Goal: Information Seeking & Learning: Learn about a topic

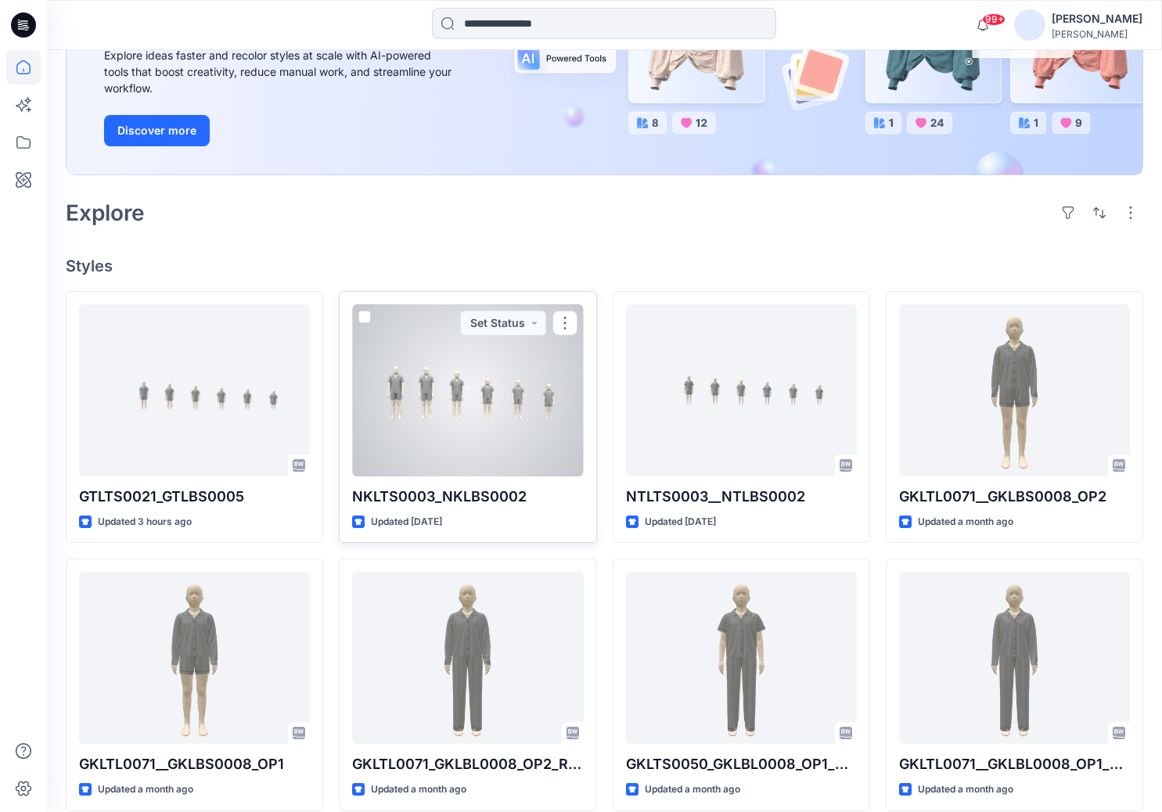
scroll to position [235, 0]
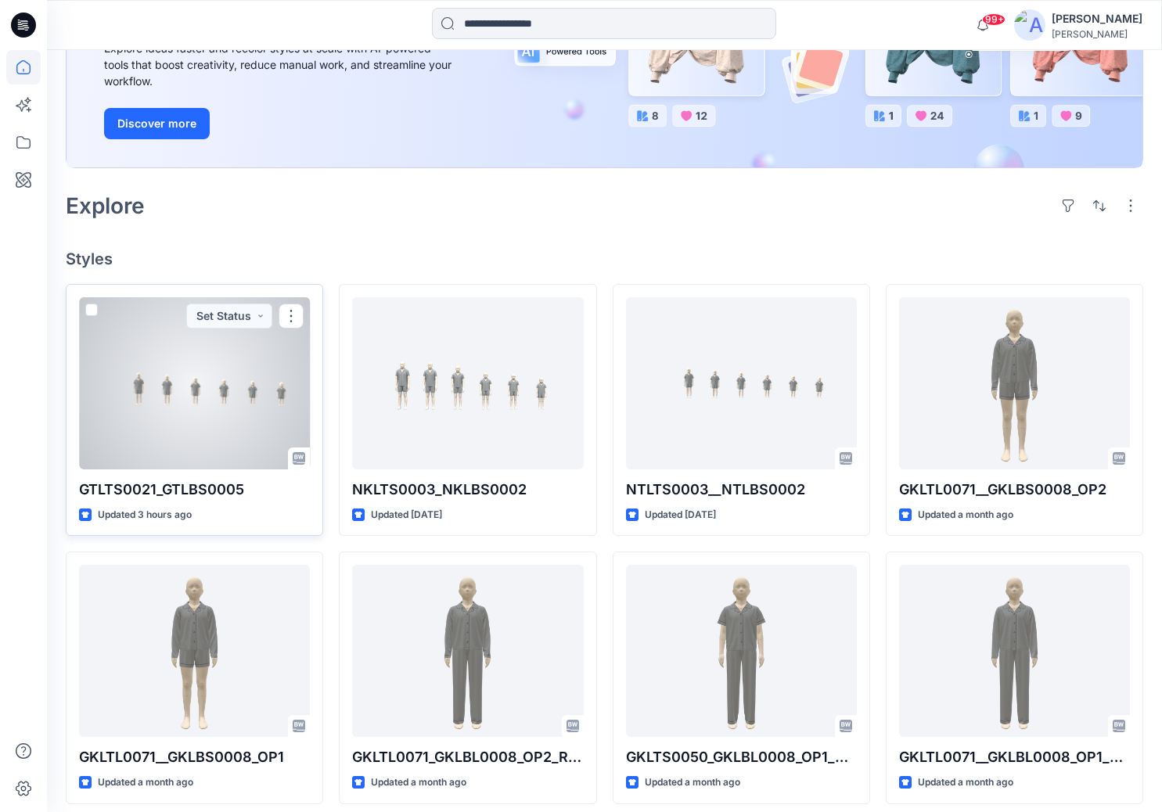
click at [207, 414] on div at bounding box center [194, 383] width 231 height 172
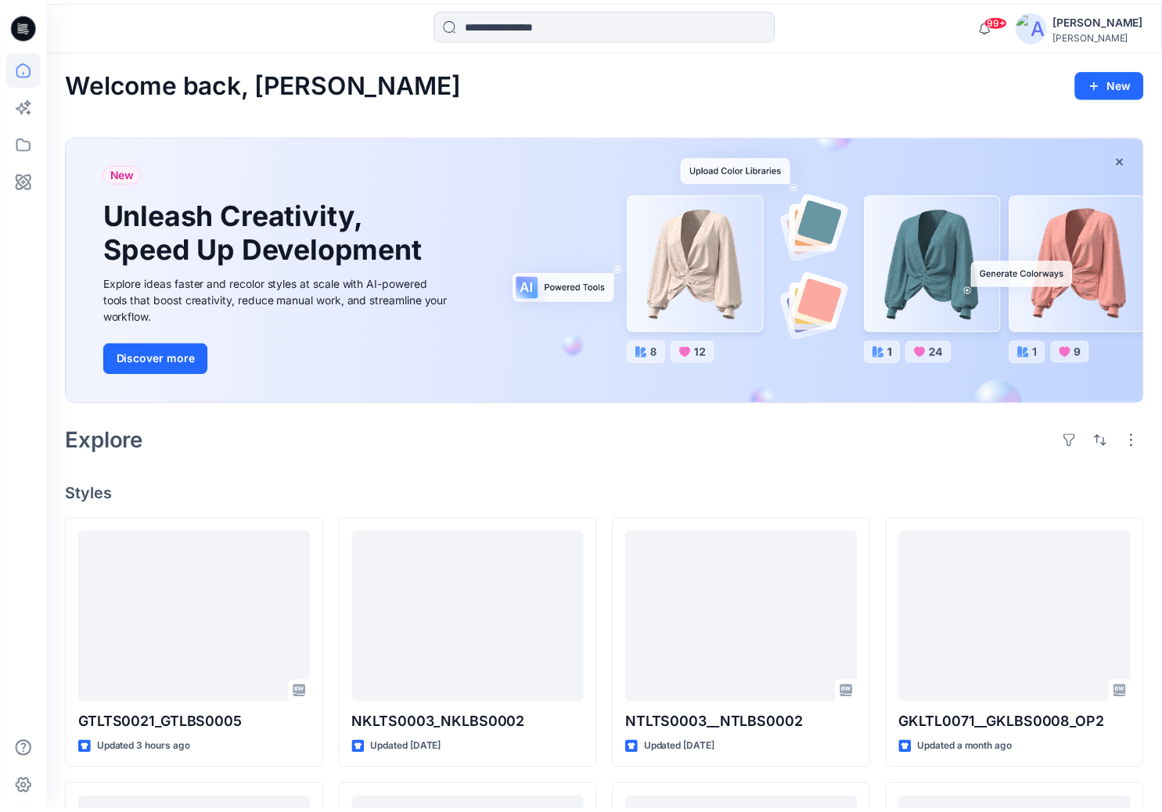
scroll to position [235, 0]
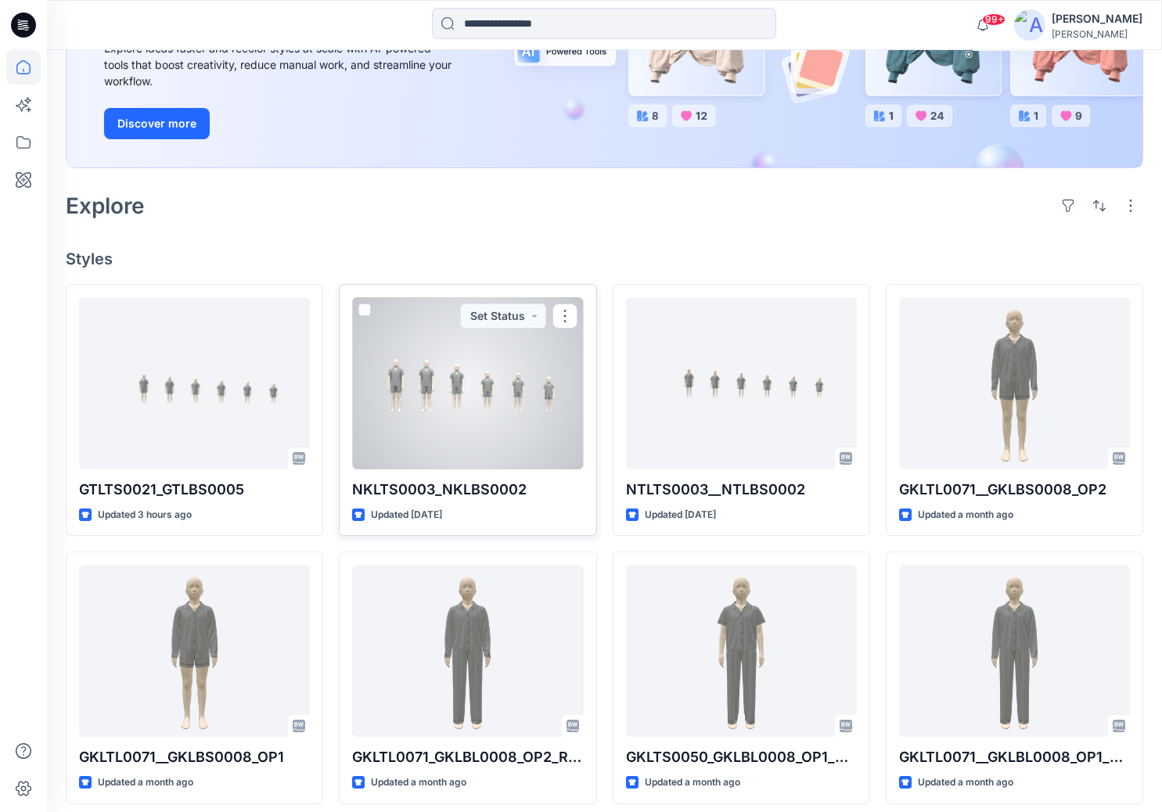
click at [492, 413] on div at bounding box center [467, 383] width 231 height 172
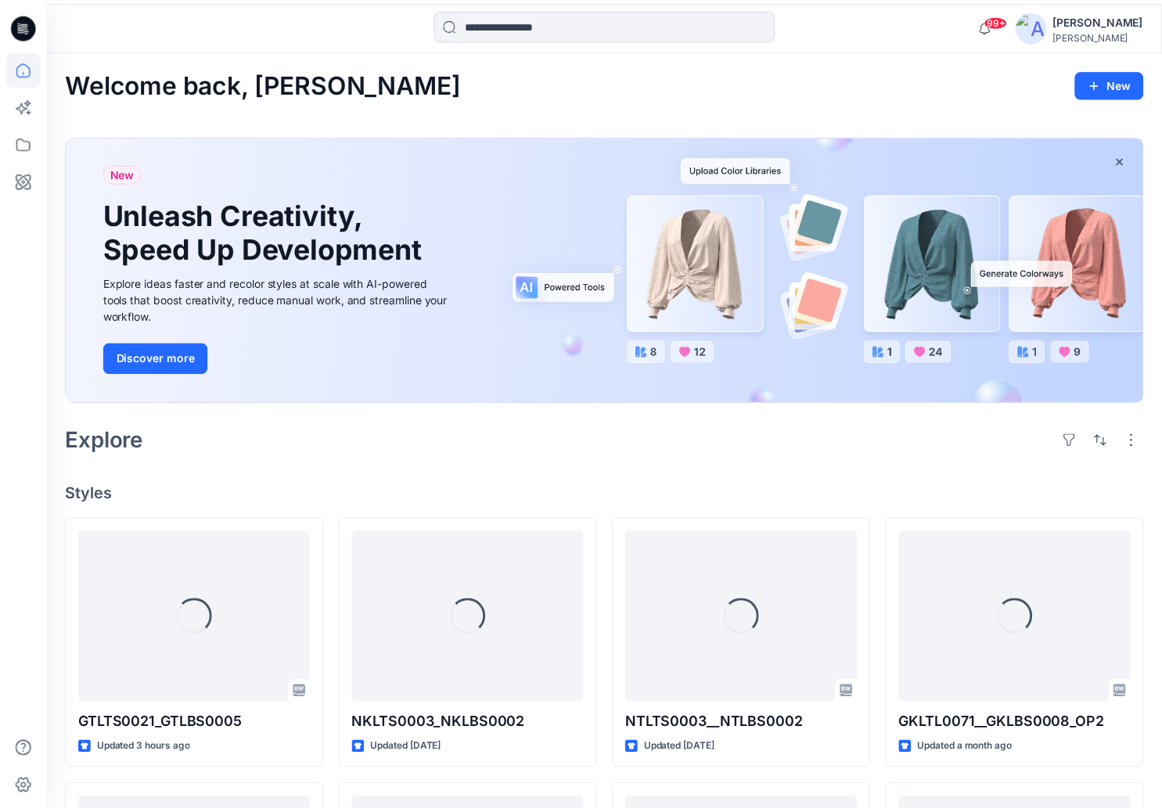
scroll to position [235, 0]
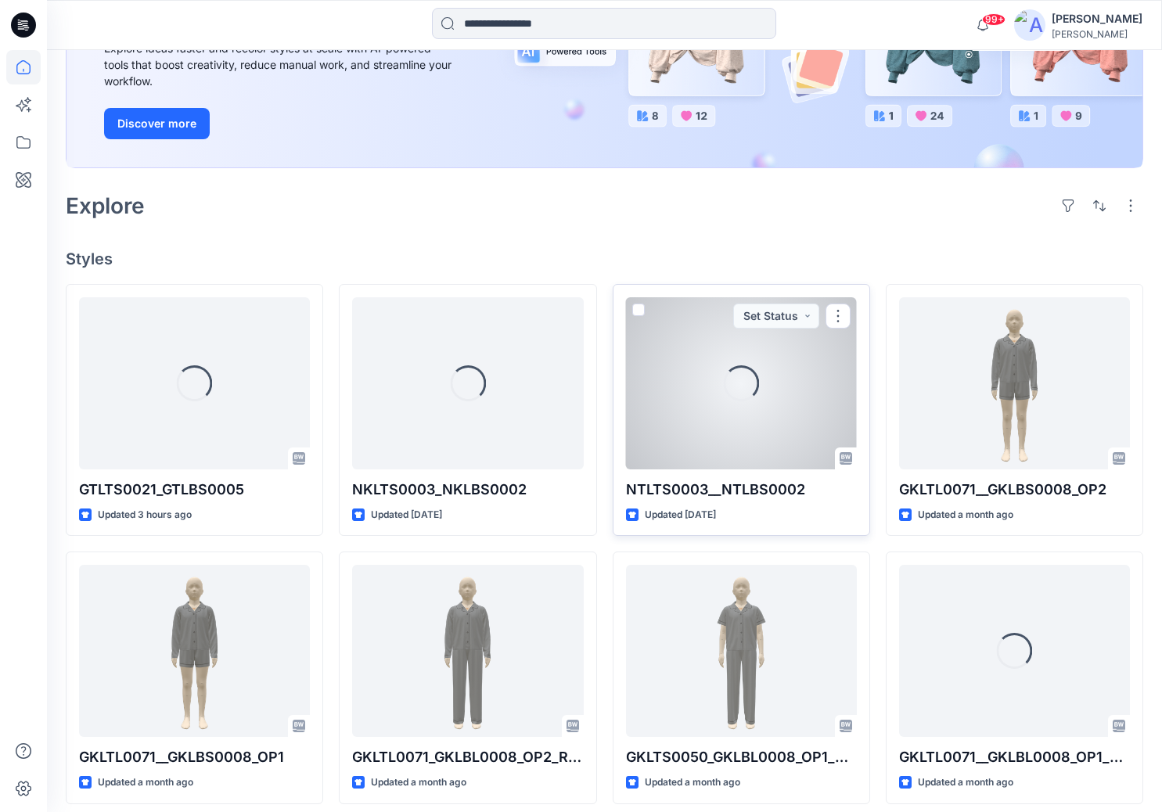
click at [800, 391] on div "Loading..." at bounding box center [741, 383] width 231 height 172
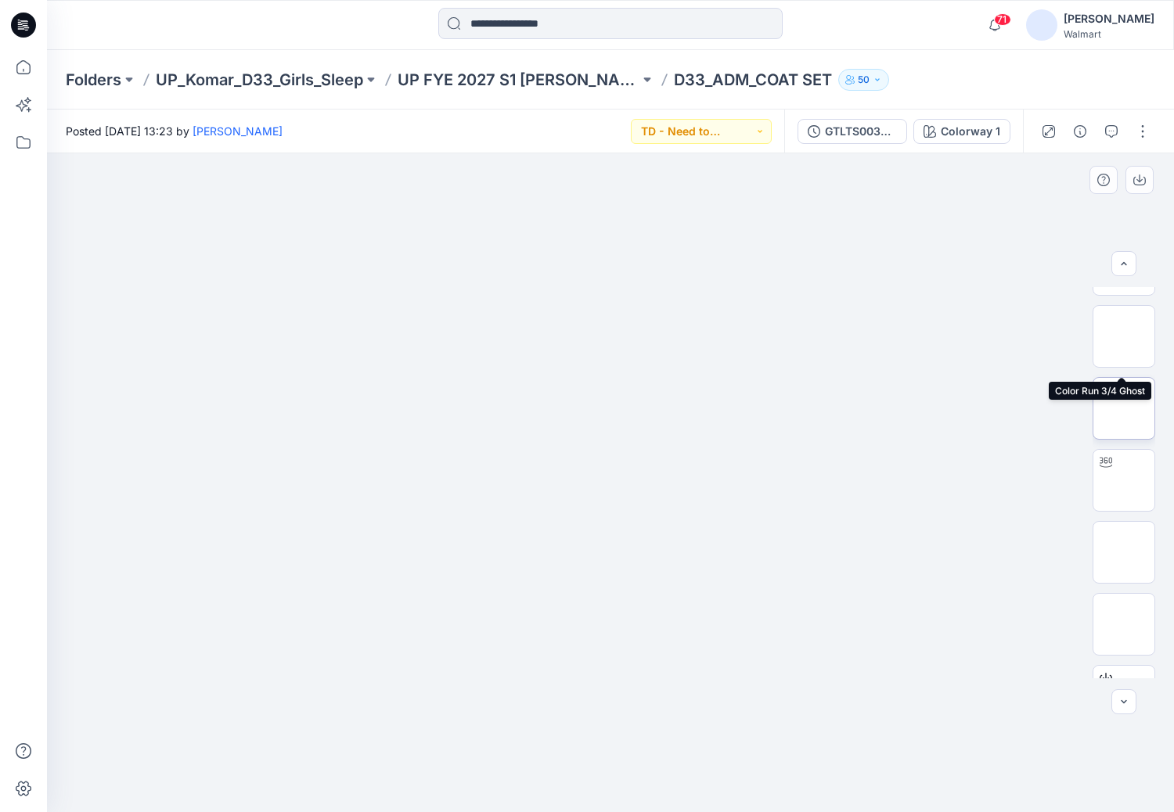
scroll to position [626, 0]
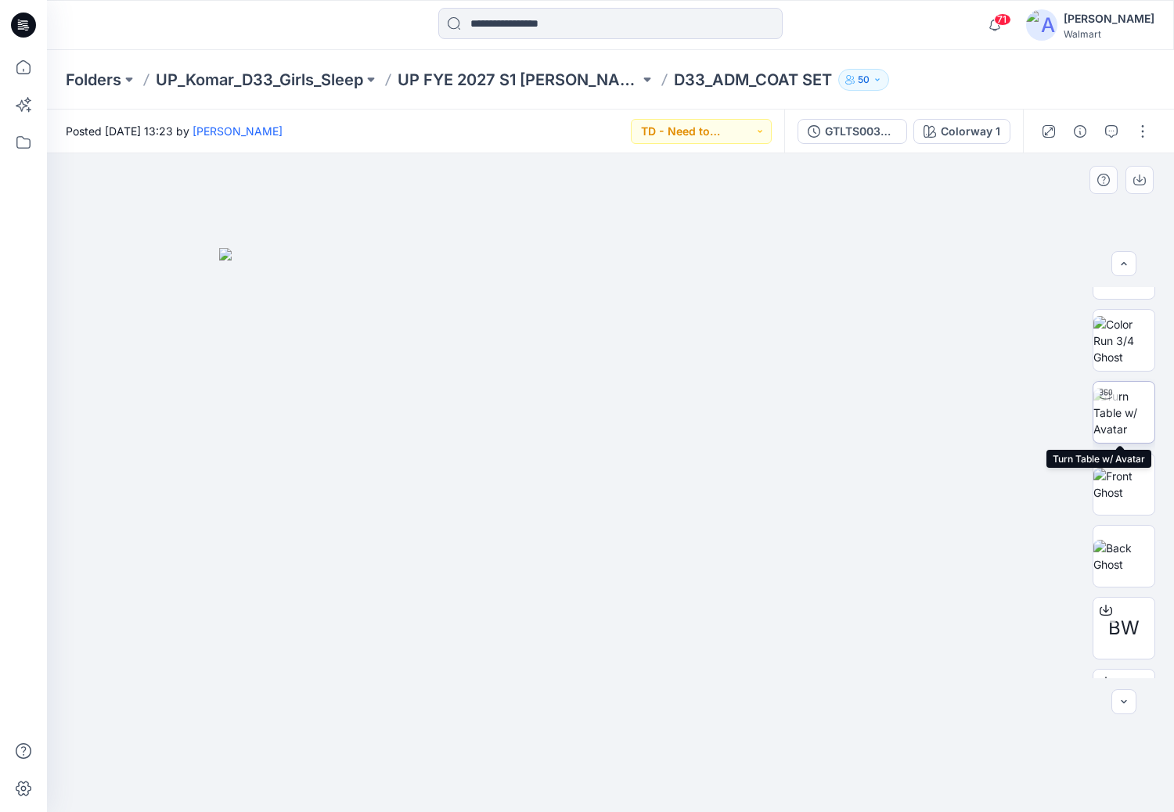
click at [1129, 421] on img at bounding box center [1123, 412] width 61 height 49
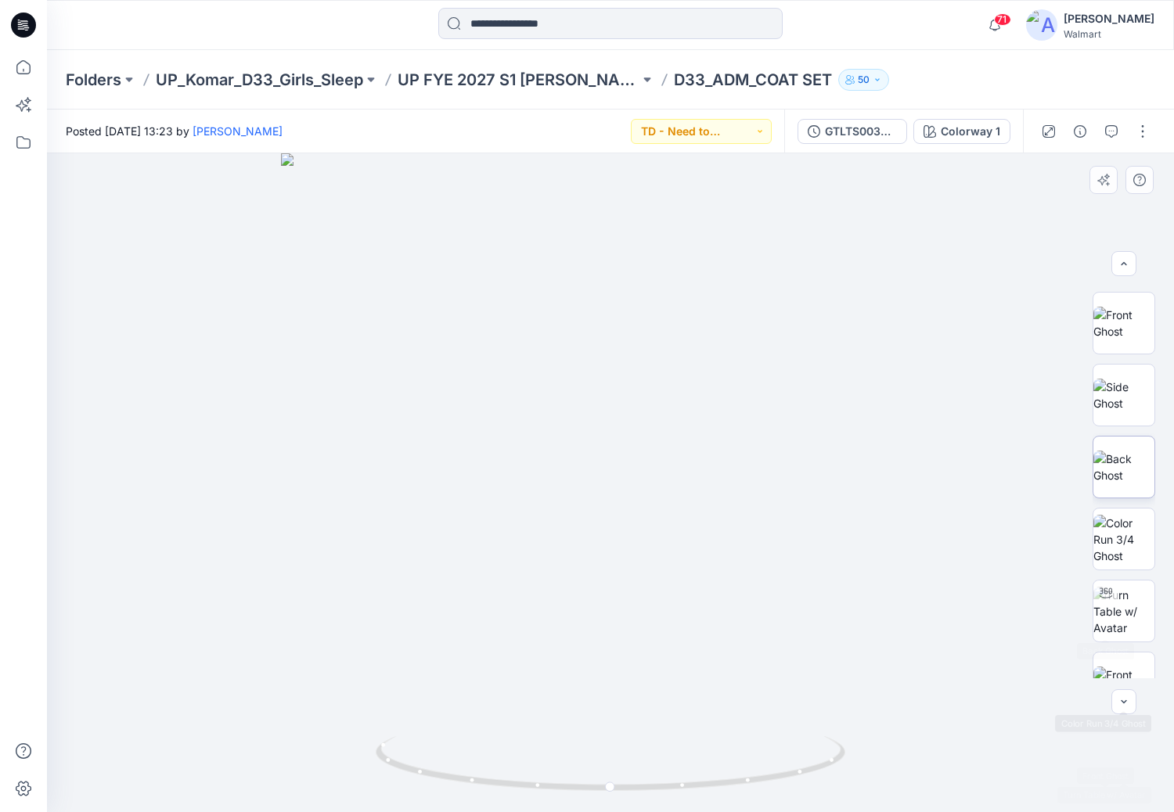
scroll to position [0, 0]
